Goal: Information Seeking & Learning: Learn about a topic

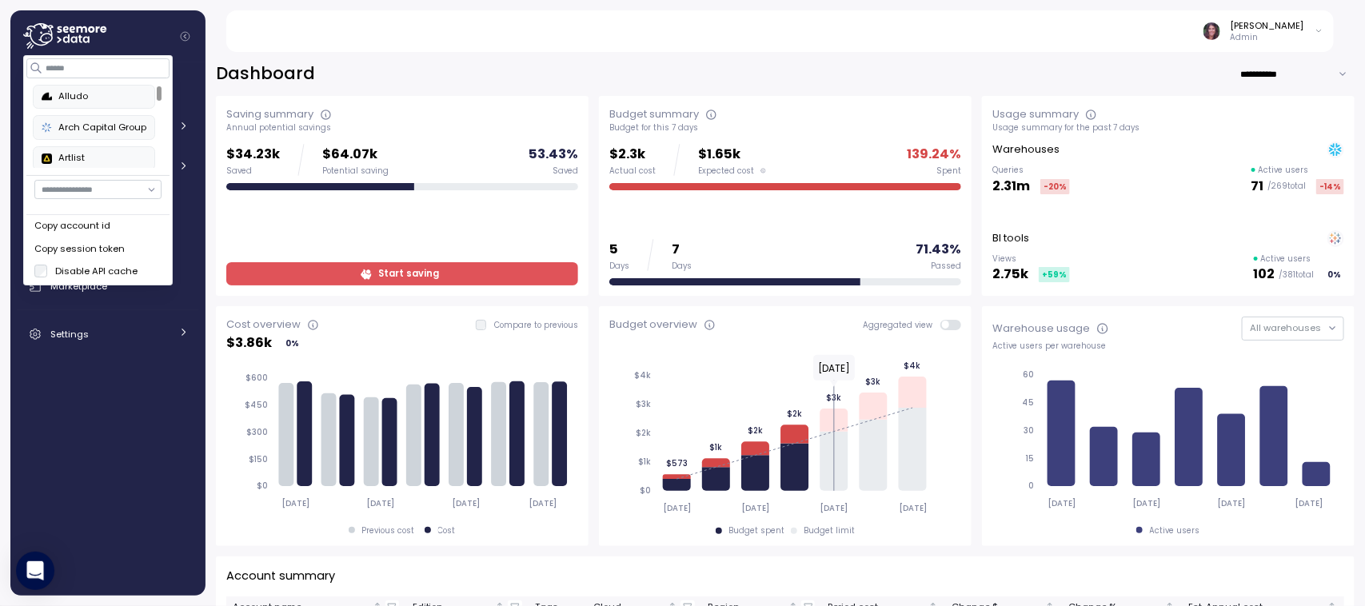
click at [72, 93] on div "Alludo" at bounding box center [94, 97] width 105 height 14
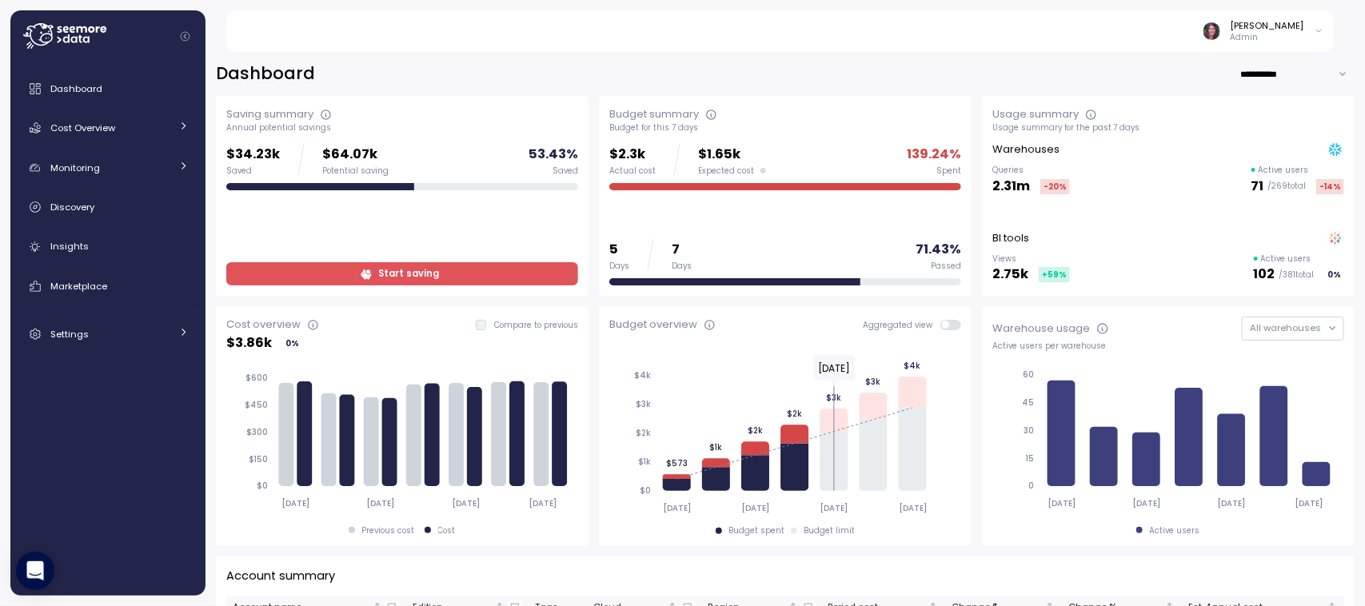
click at [609, 44] on div "Elvire Lukov Admin" at bounding box center [790, 31] width 1090 height 42
click at [465, 98] on div "Saving summary Annual potential savings $34.23k Saved $64.07k Potential saving …" at bounding box center [402, 196] width 373 height 200
click at [446, 32] on div "Elvire Lukov Admin" at bounding box center [790, 31] width 1090 height 42
click at [126, 122] on div "Cost Overview" at bounding box center [110, 128] width 120 height 16
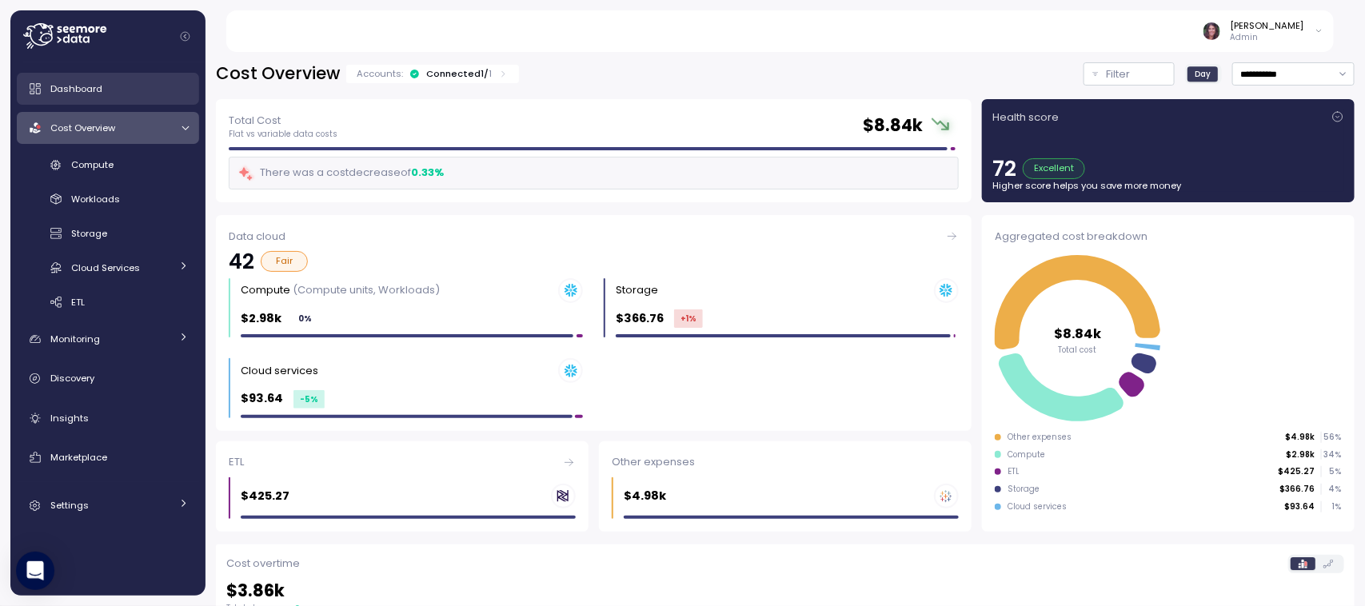
click at [101, 82] on span "Dashboard" at bounding box center [76, 88] width 52 height 13
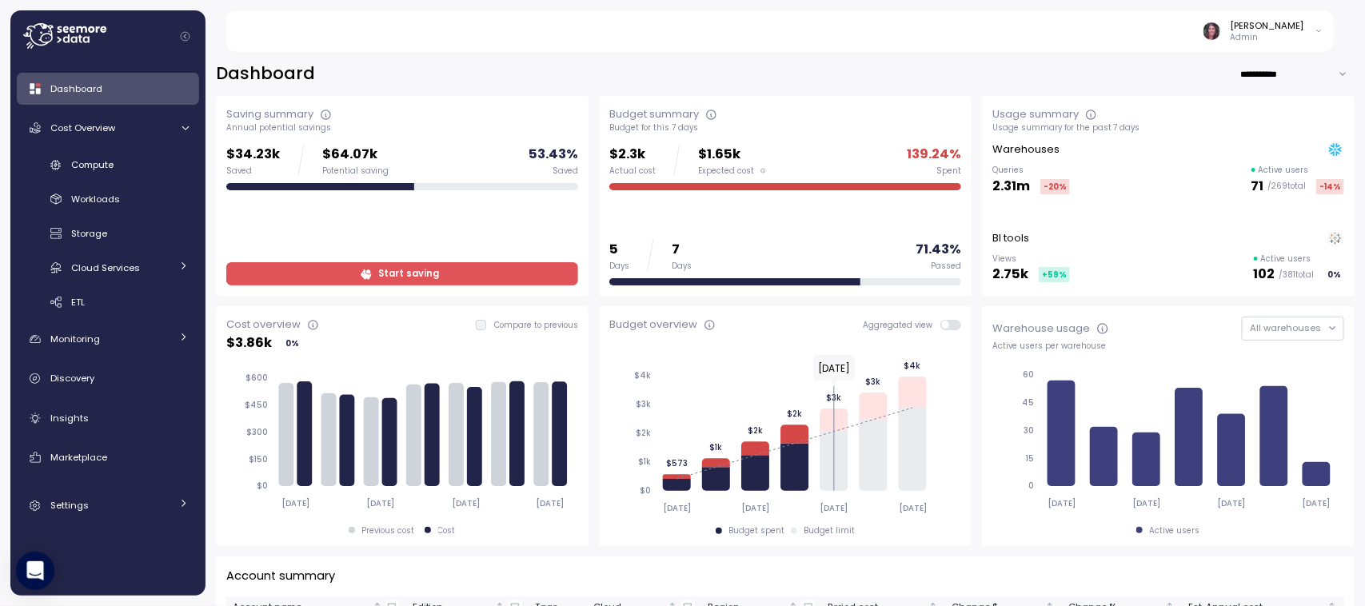
click at [1240, 70] on input "**********" at bounding box center [1297, 73] width 115 height 23
click at [1236, 124] on div "Last 30 days" at bounding box center [1262, 127] width 59 height 13
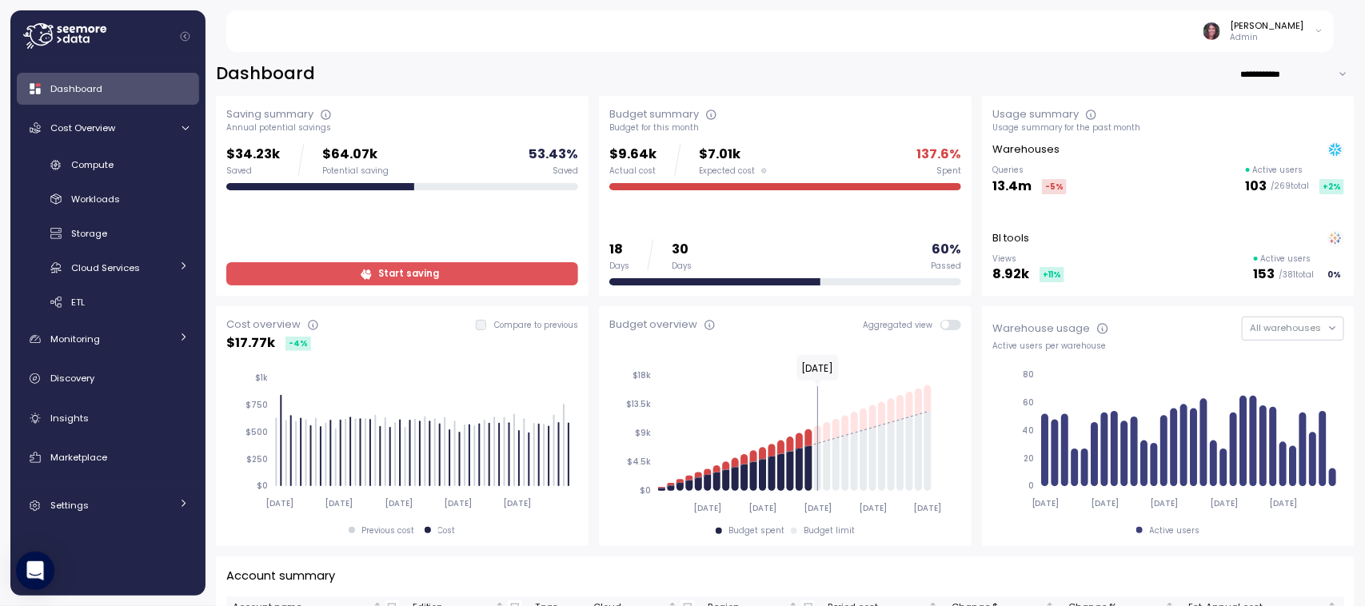
click at [1240, 64] on input "**********" at bounding box center [1297, 73] width 115 height 23
type input "**********"
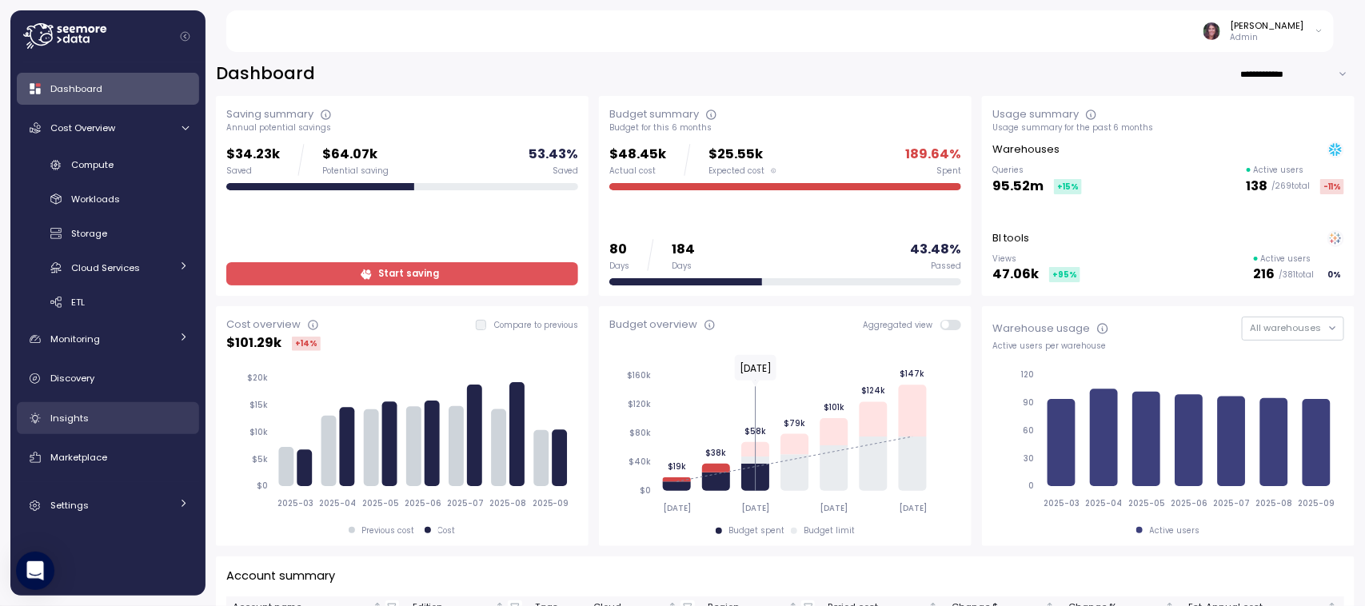
click at [93, 413] on div "Insights" at bounding box center [119, 418] width 138 height 16
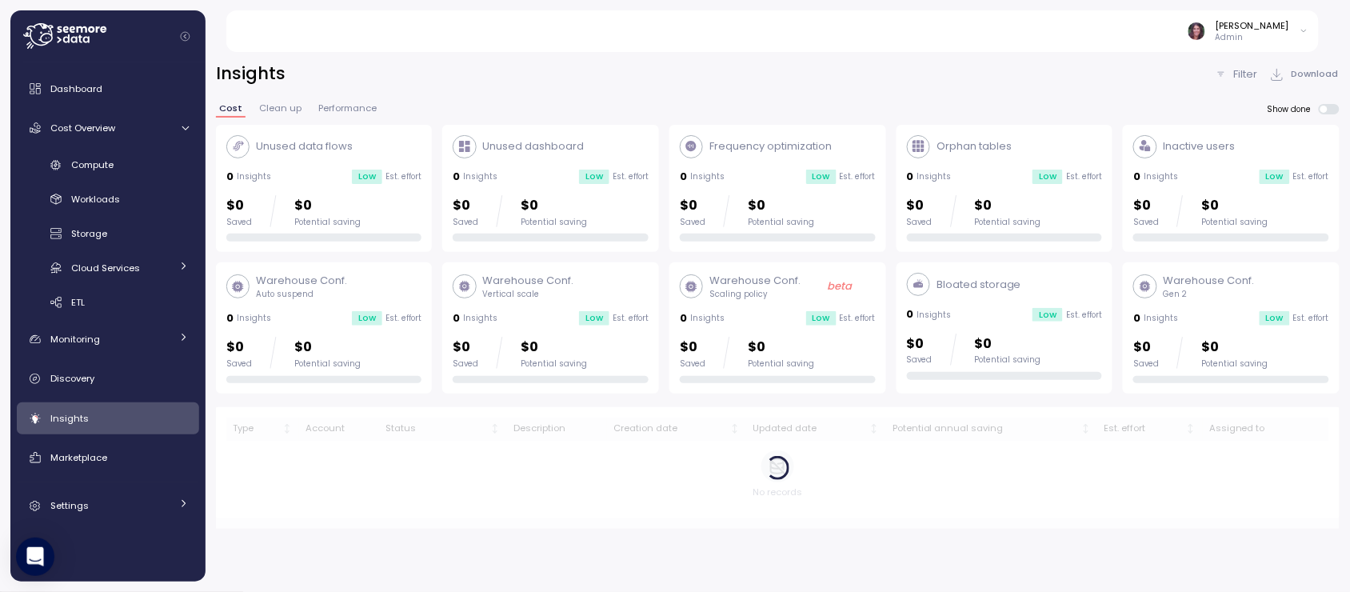
click at [93, 413] on div "Insights" at bounding box center [119, 418] width 138 height 16
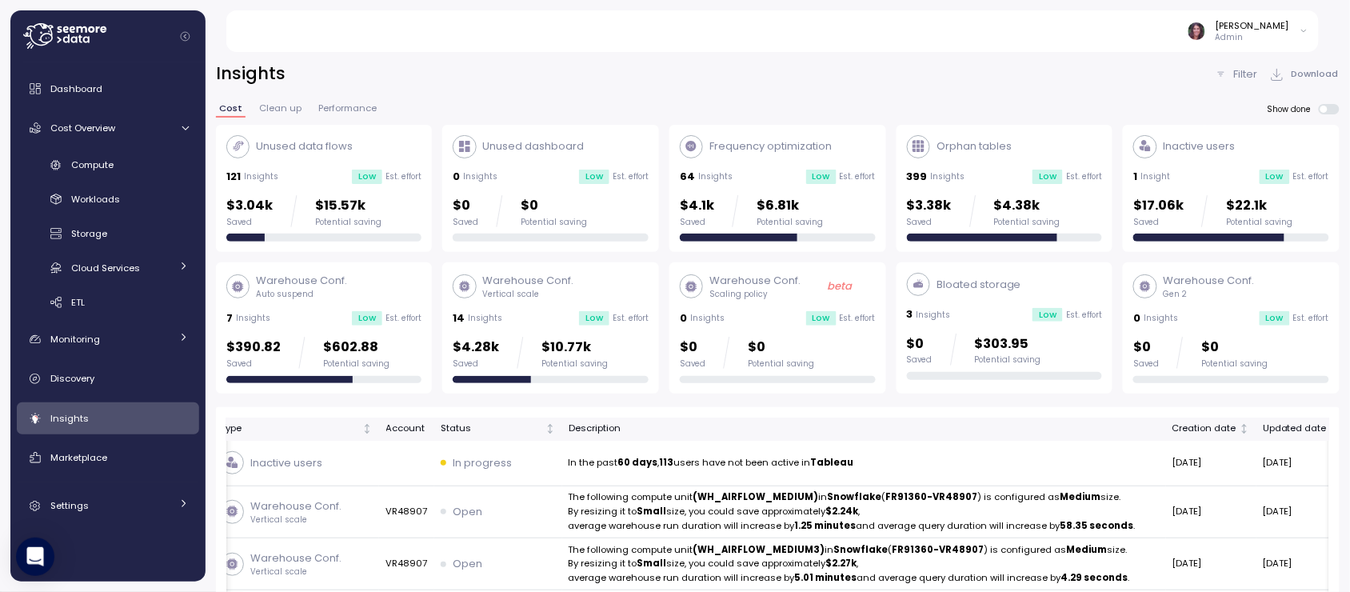
click at [97, 110] on div "Dashboard Cost Overview Compute Workloads Storage Cloud Services Clustering col…" at bounding box center [108, 297] width 182 height 449
click at [97, 130] on span "Cost Overview" at bounding box center [82, 128] width 65 height 13
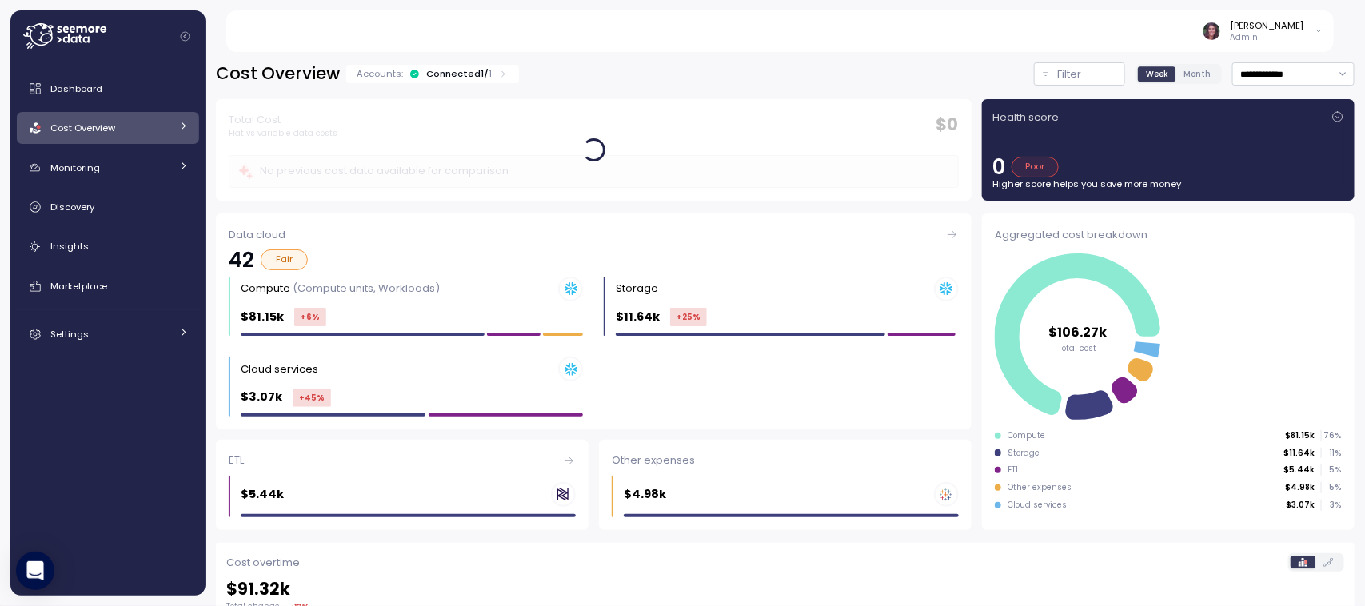
click at [457, 66] on div "Accounts: Connected 1 / 1" at bounding box center [432, 74] width 173 height 18
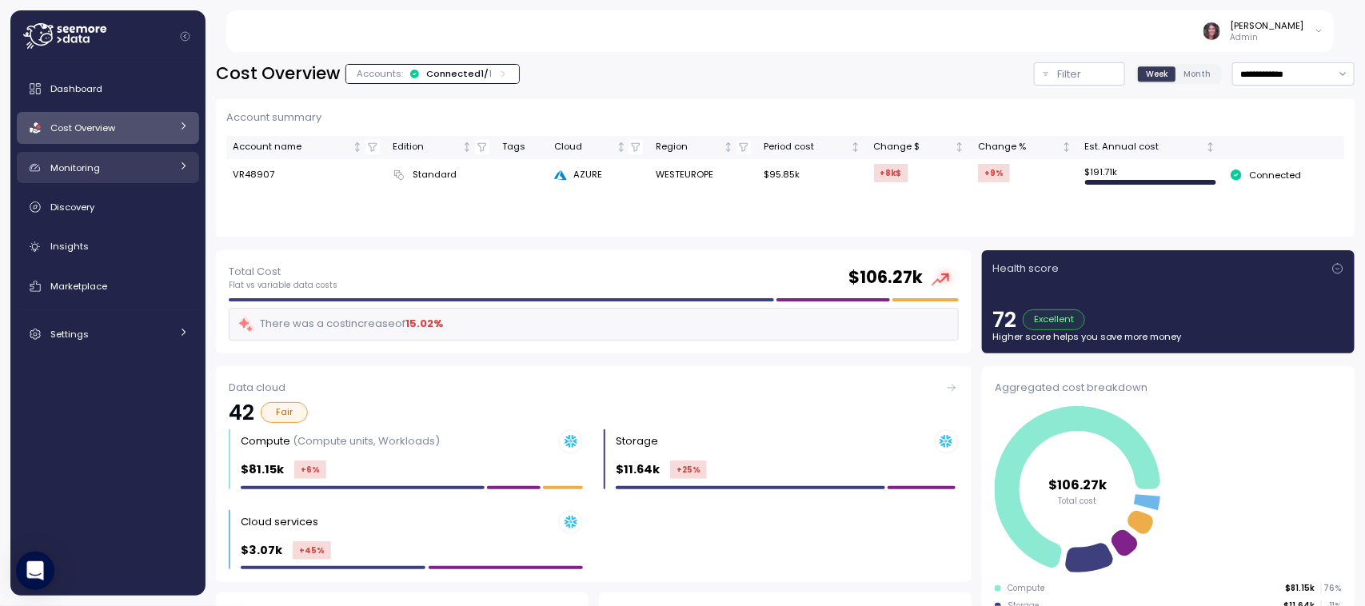
click at [138, 166] on div "Monitoring" at bounding box center [110, 168] width 120 height 16
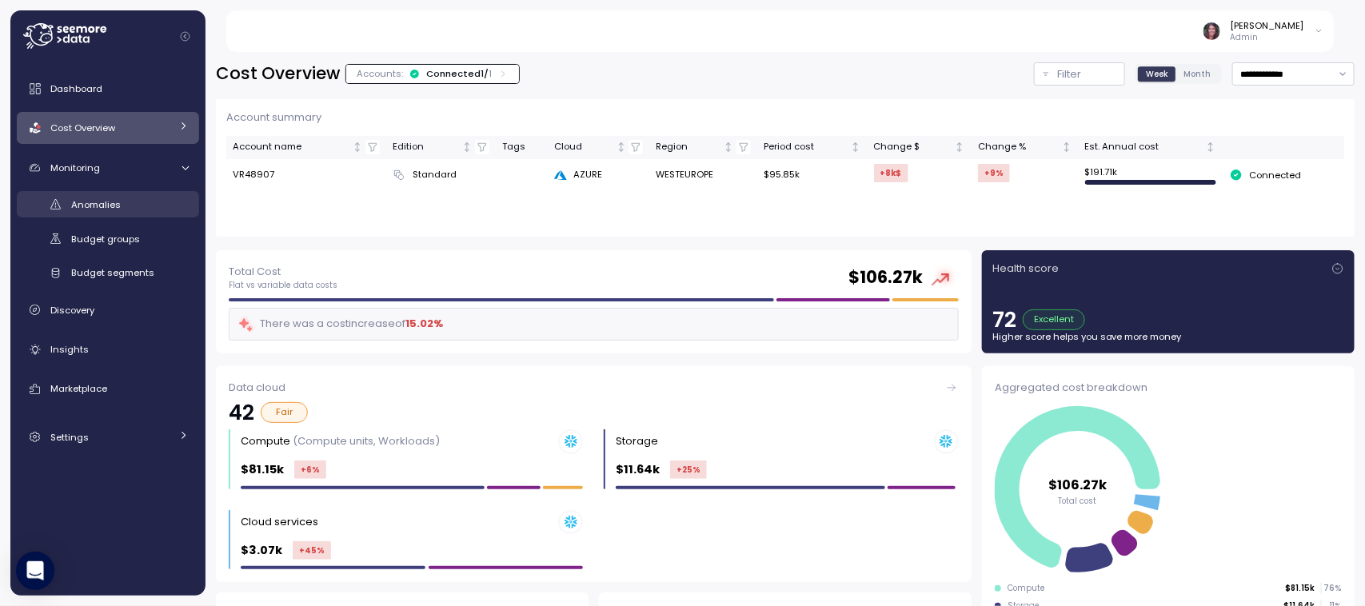
click at [130, 205] on div "Anomalies" at bounding box center [130, 205] width 118 height 16
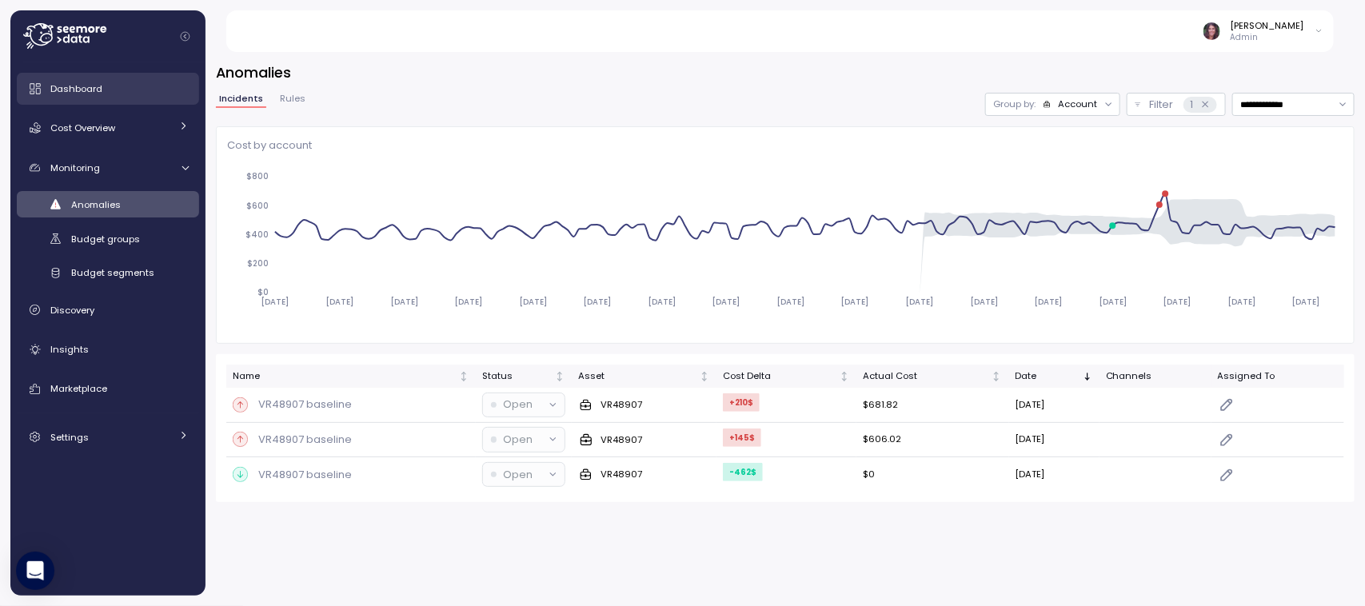
click at [106, 94] on div "Dashboard" at bounding box center [119, 89] width 138 height 16
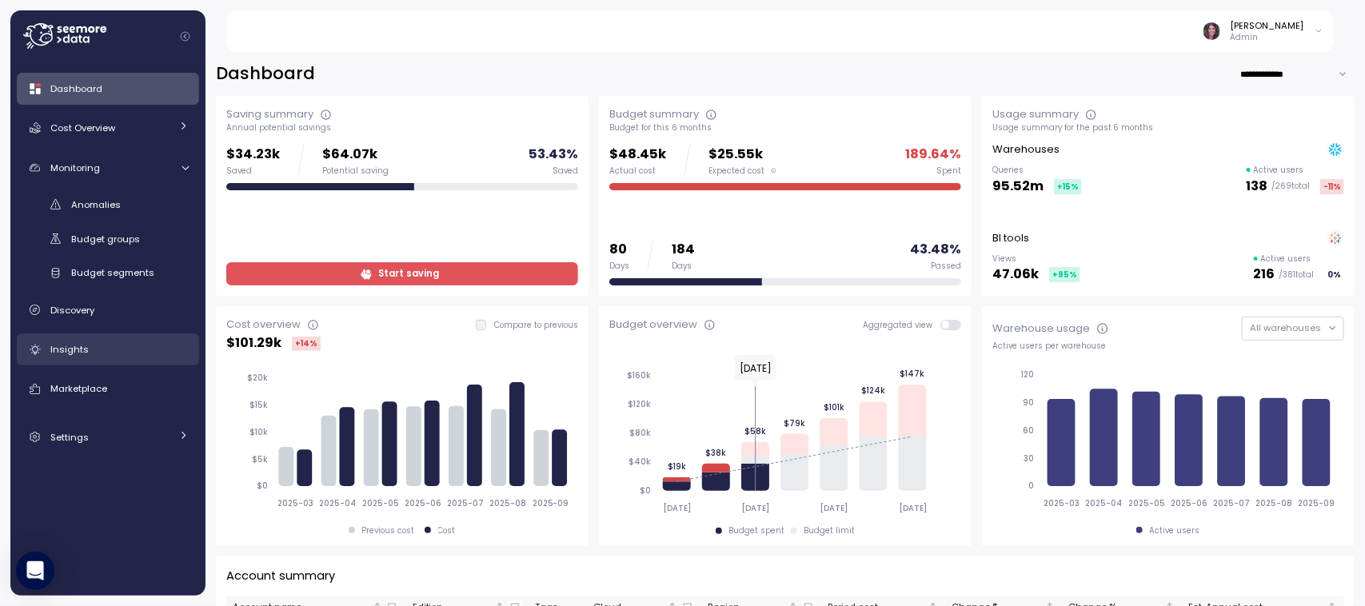
click at [85, 341] on div "Insights" at bounding box center [119, 349] width 138 height 16
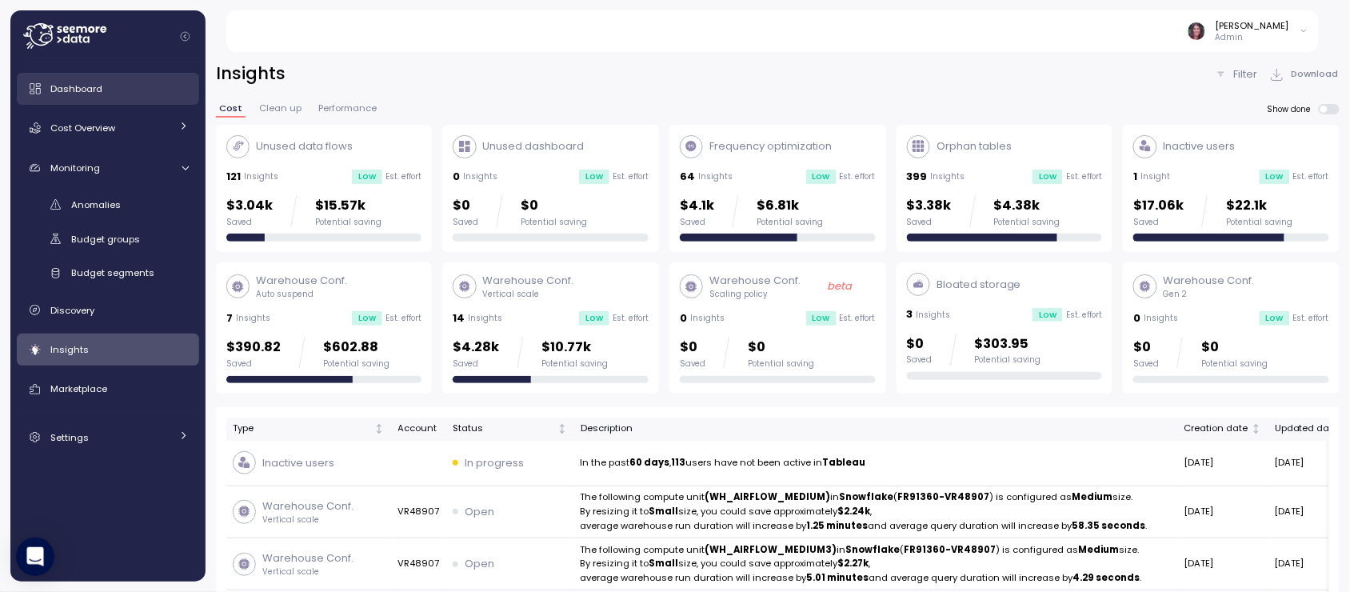
click at [84, 78] on link "Dashboard" at bounding box center [108, 89] width 182 height 32
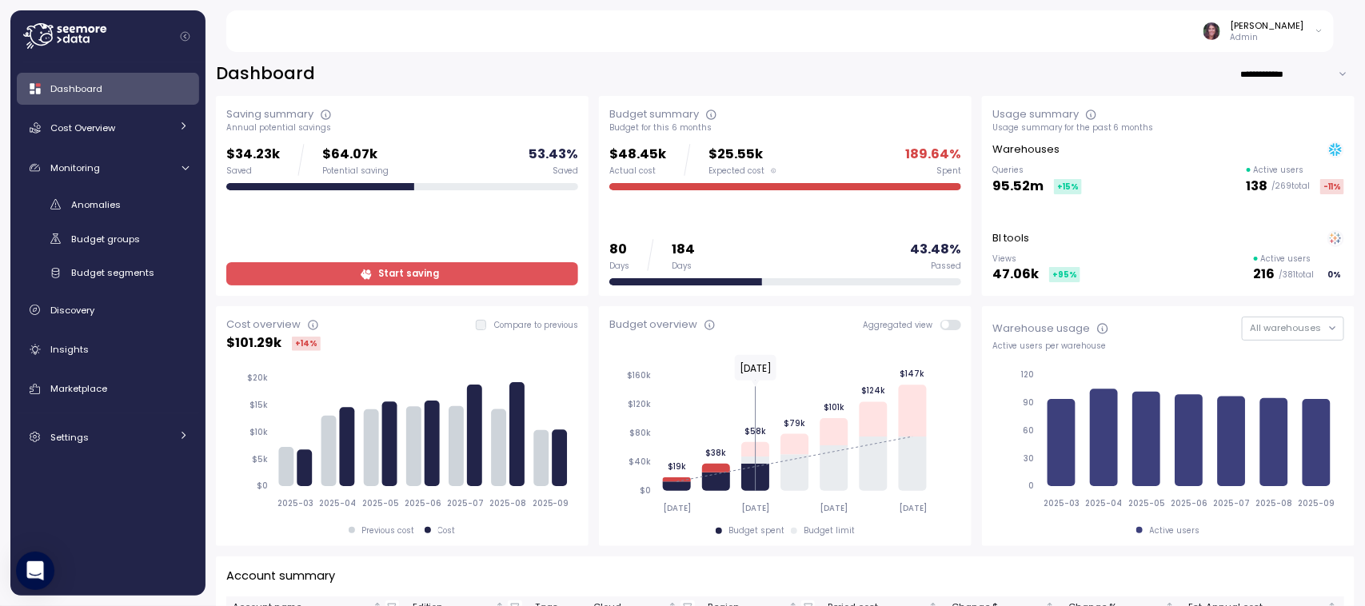
click at [1264, 20] on div "[PERSON_NAME]" at bounding box center [1268, 25] width 74 height 13
click at [118, 38] on div at bounding box center [114, 36] width 182 height 52
click at [70, 33] on icon at bounding box center [64, 36] width 83 height 26
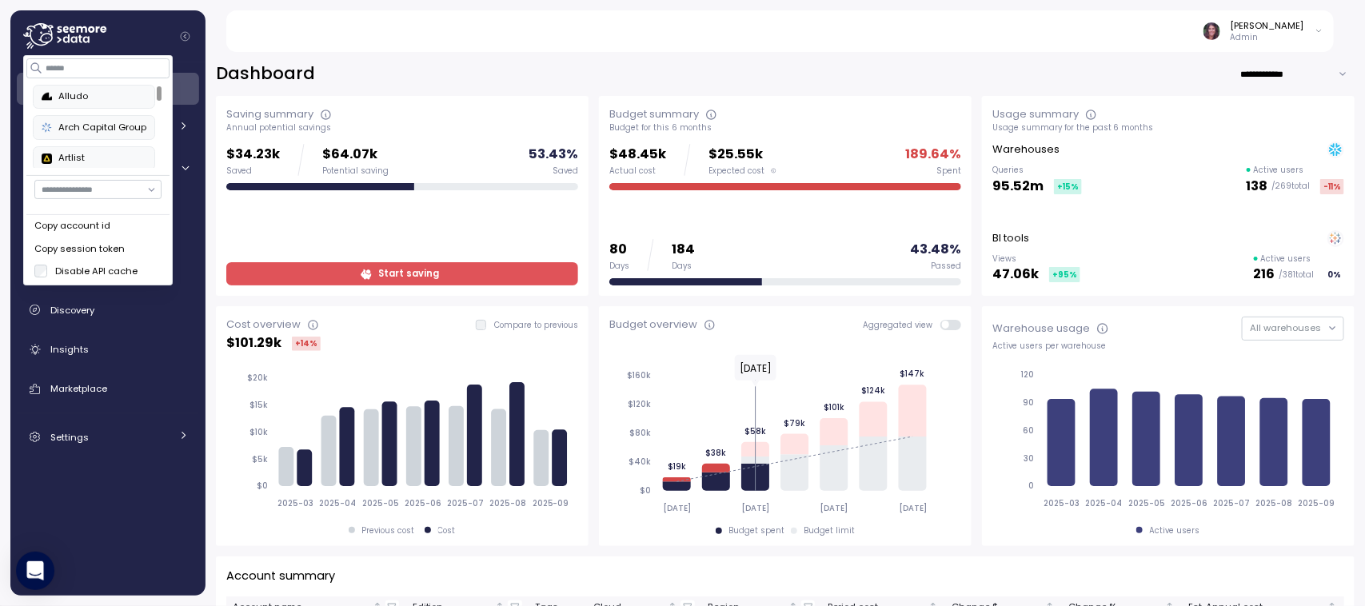
click at [61, 93] on div "Alludo" at bounding box center [94, 97] width 105 height 14
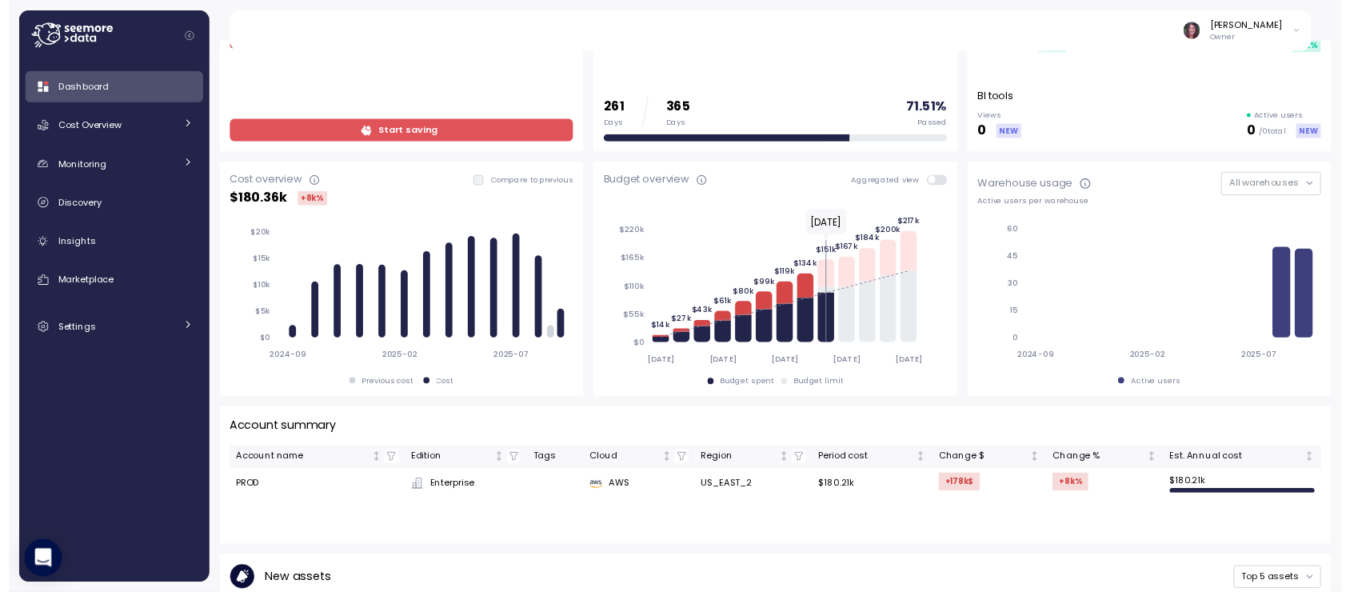
scroll to position [132, 0]
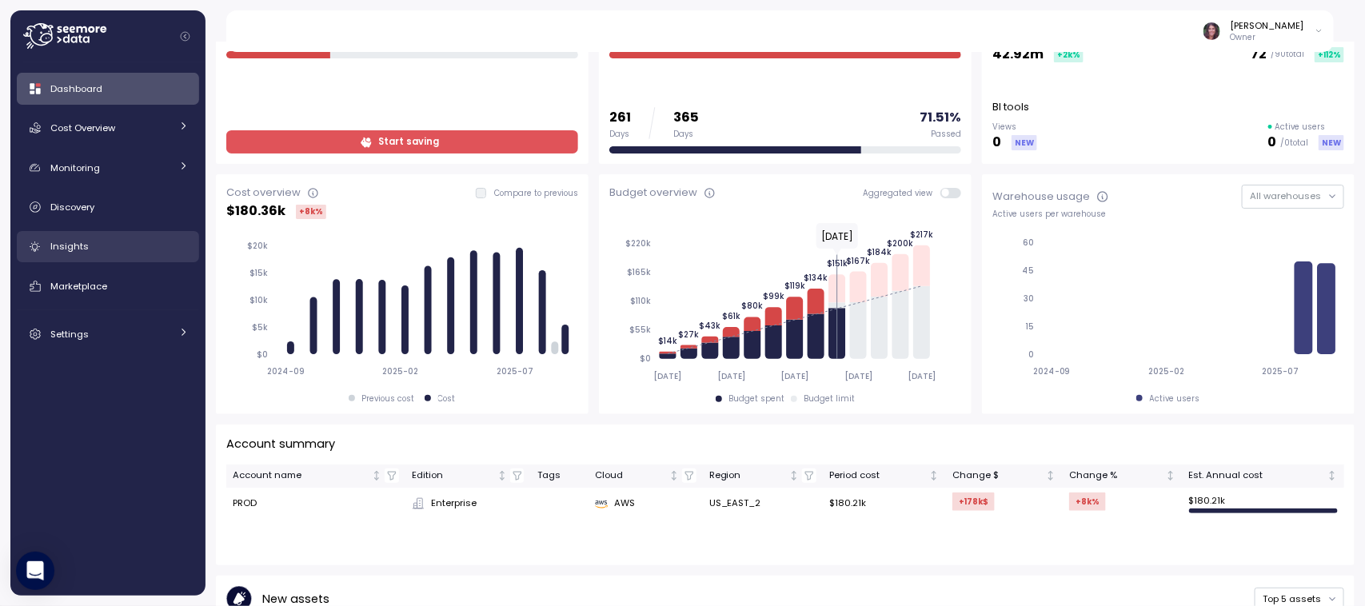
click at [66, 236] on link "Insights" at bounding box center [108, 247] width 182 height 32
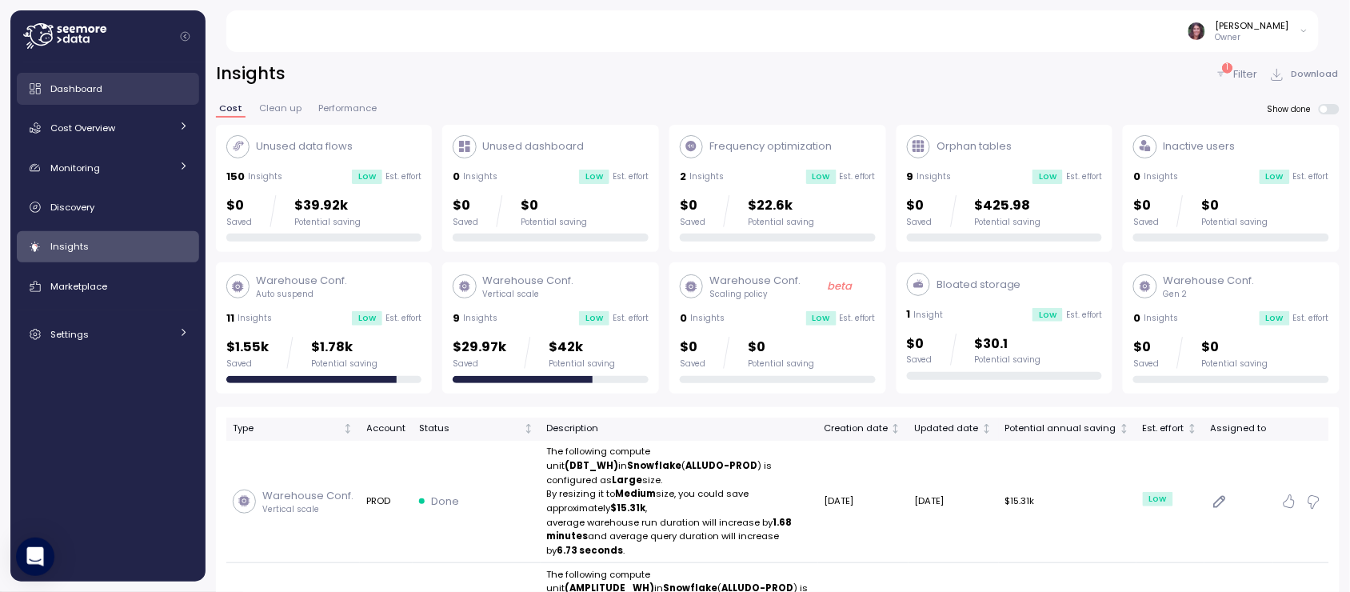
click at [90, 84] on span "Dashboard" at bounding box center [76, 88] width 52 height 13
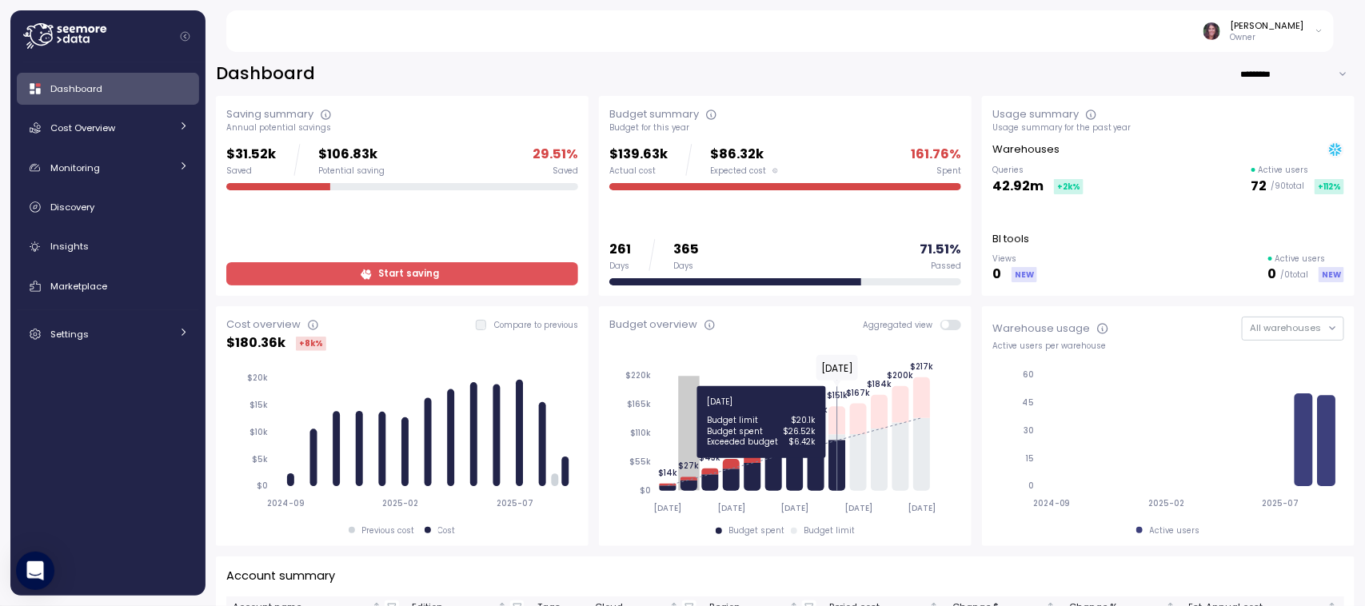
click at [694, 378] on icon "2025-01-01 2025-04-01 2025-07-01 2025-10-01 2026-01-01 $0 $55k $110k $165k $220…" at bounding box center [782, 435] width 347 height 167
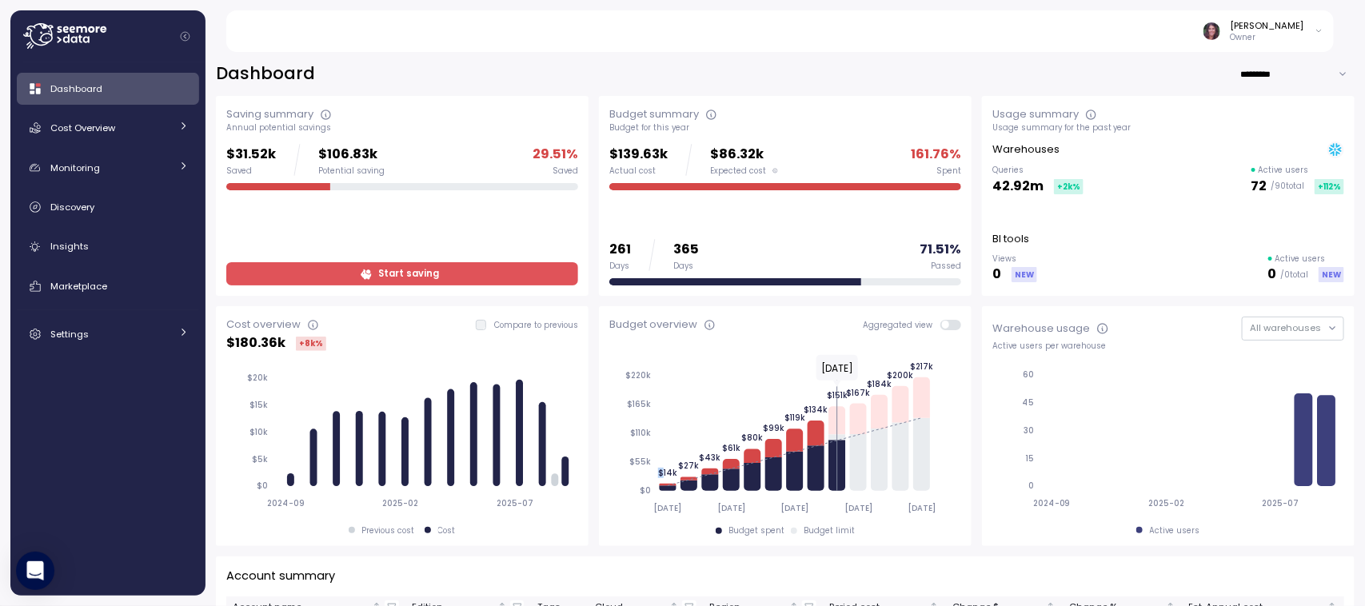
click at [1004, 452] on icon "2024-09 2025-02 2025-07 0 15 30 45 60" at bounding box center [1165, 439] width 347 height 160
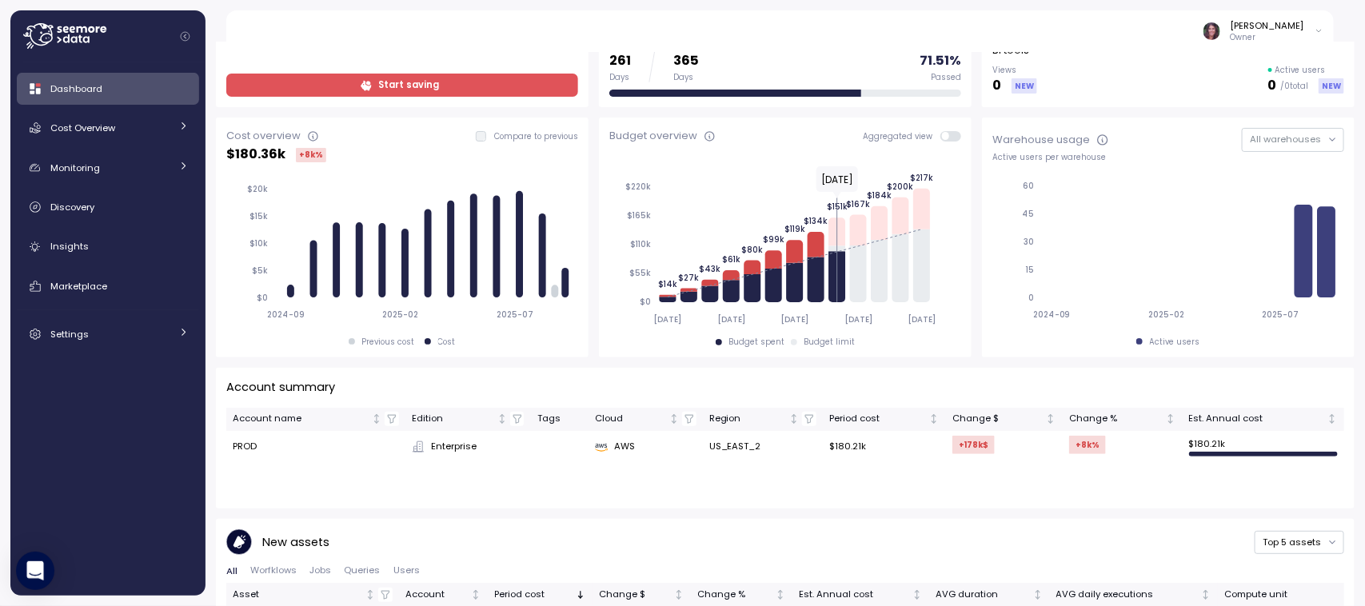
scroll to position [190, 0]
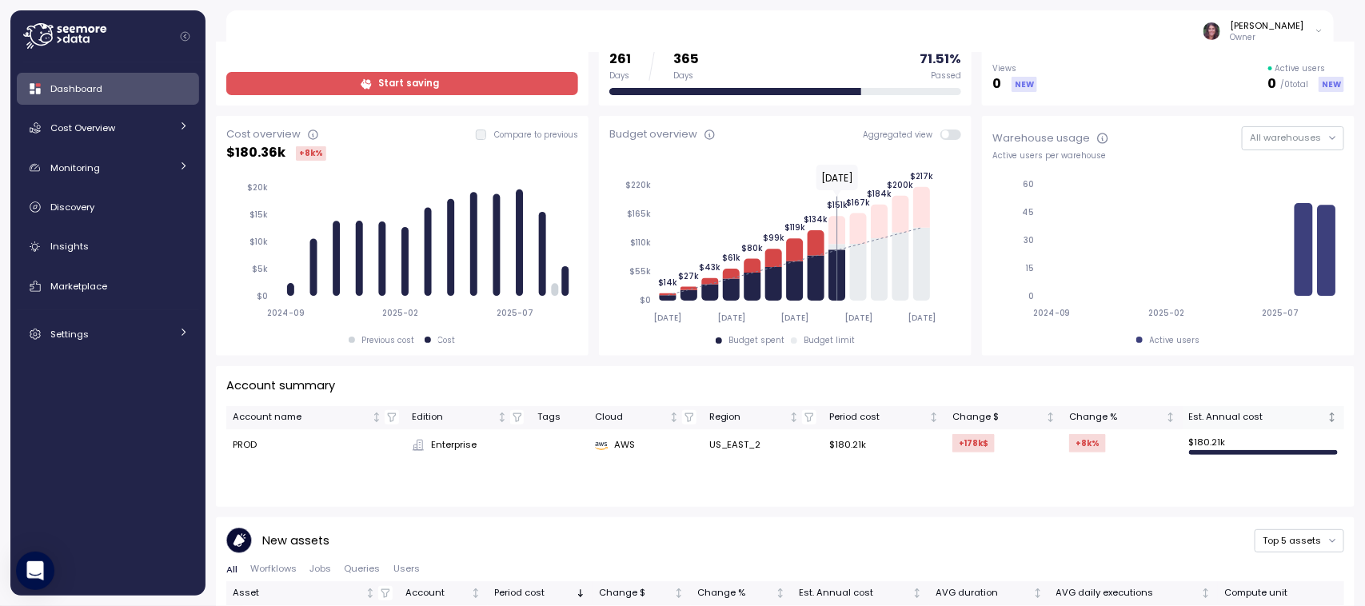
click at [1256, 428] on th "Est. Annual cost" at bounding box center [1264, 417] width 162 height 23
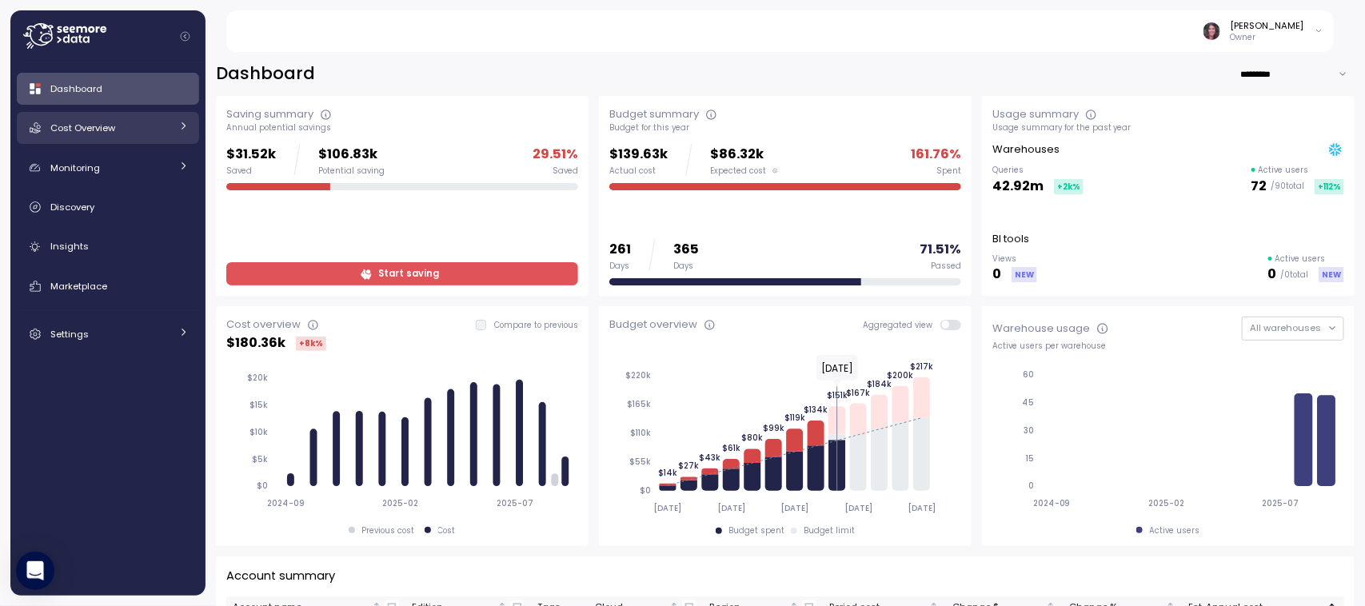
click at [126, 136] on div "Cost Overview" at bounding box center [110, 128] width 120 height 16
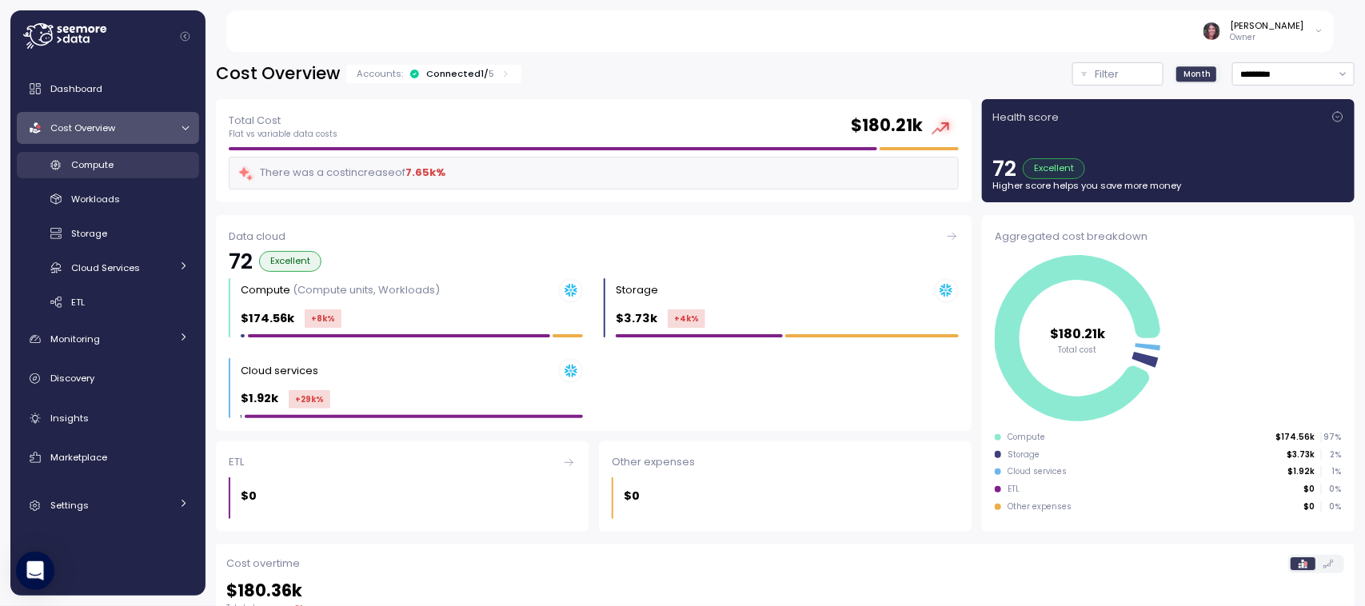
click at [101, 169] on span "Compute" at bounding box center [92, 164] width 42 height 13
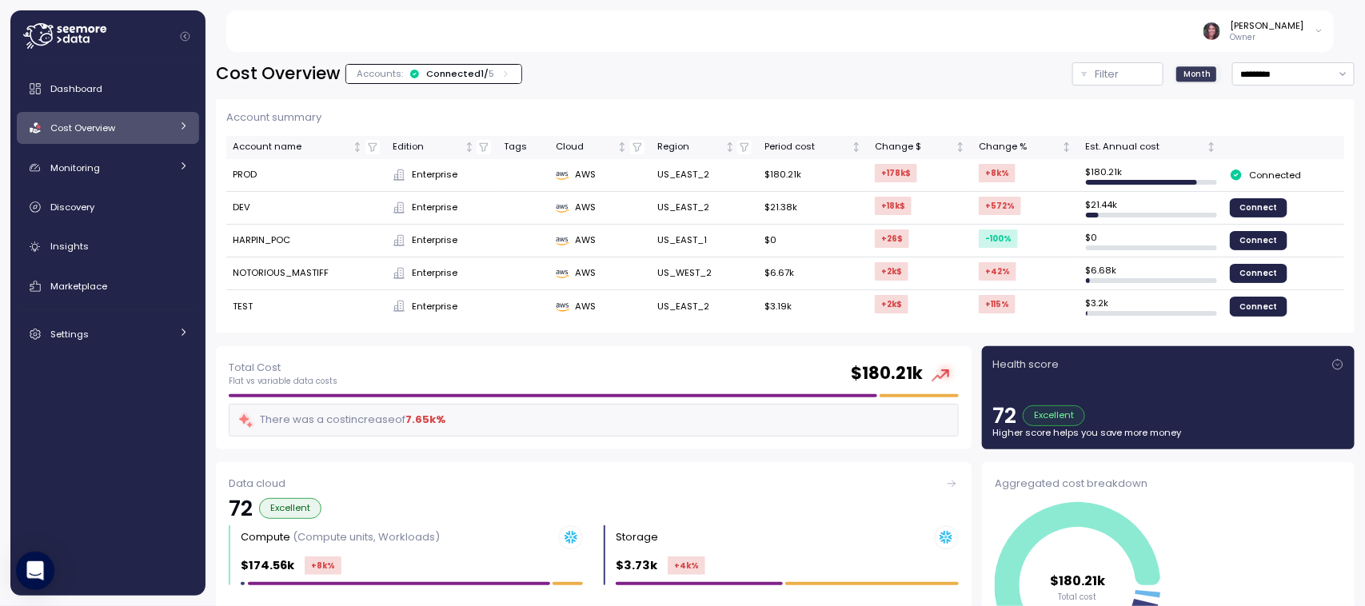
scroll to position [512, 0]
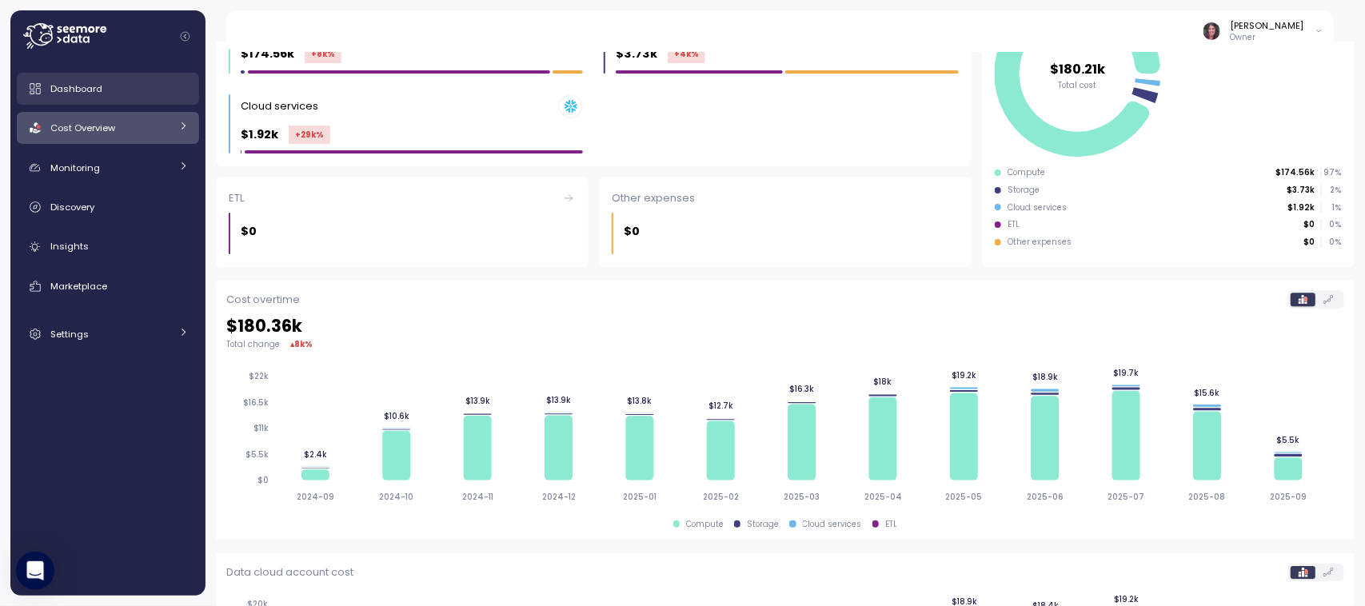
click at [102, 78] on link "Dashboard" at bounding box center [108, 89] width 182 height 32
